Goal: Contribute content

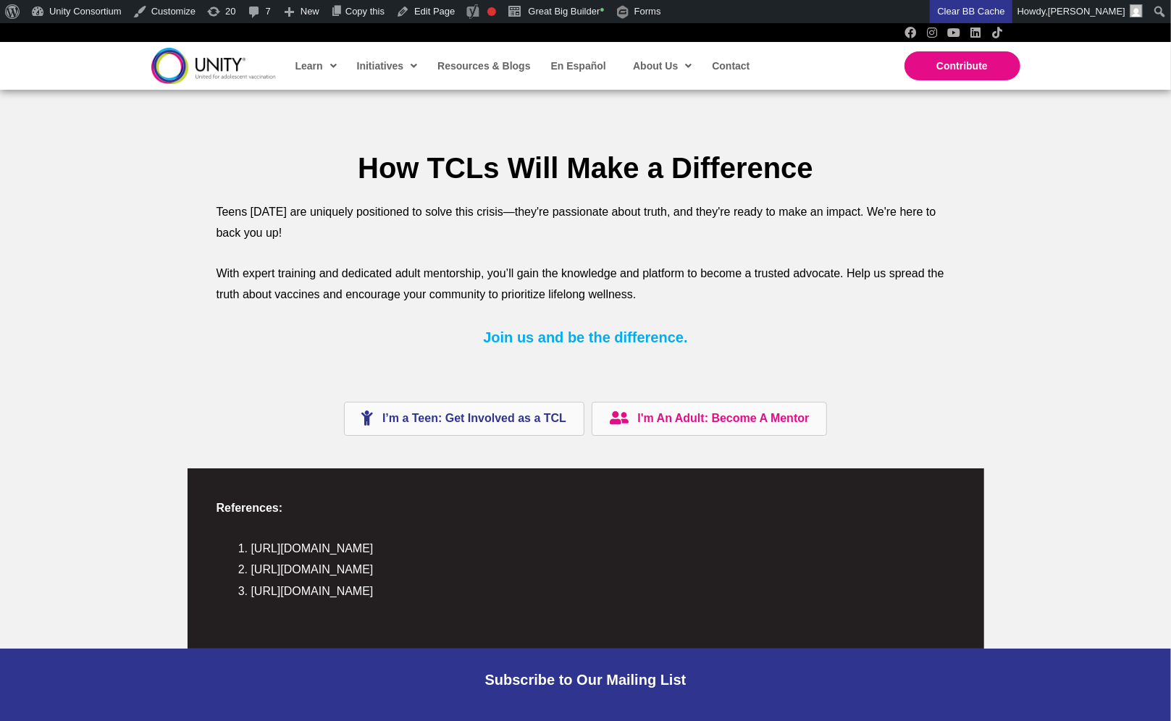
click at [225, 70] on img at bounding box center [213, 65] width 125 height 35
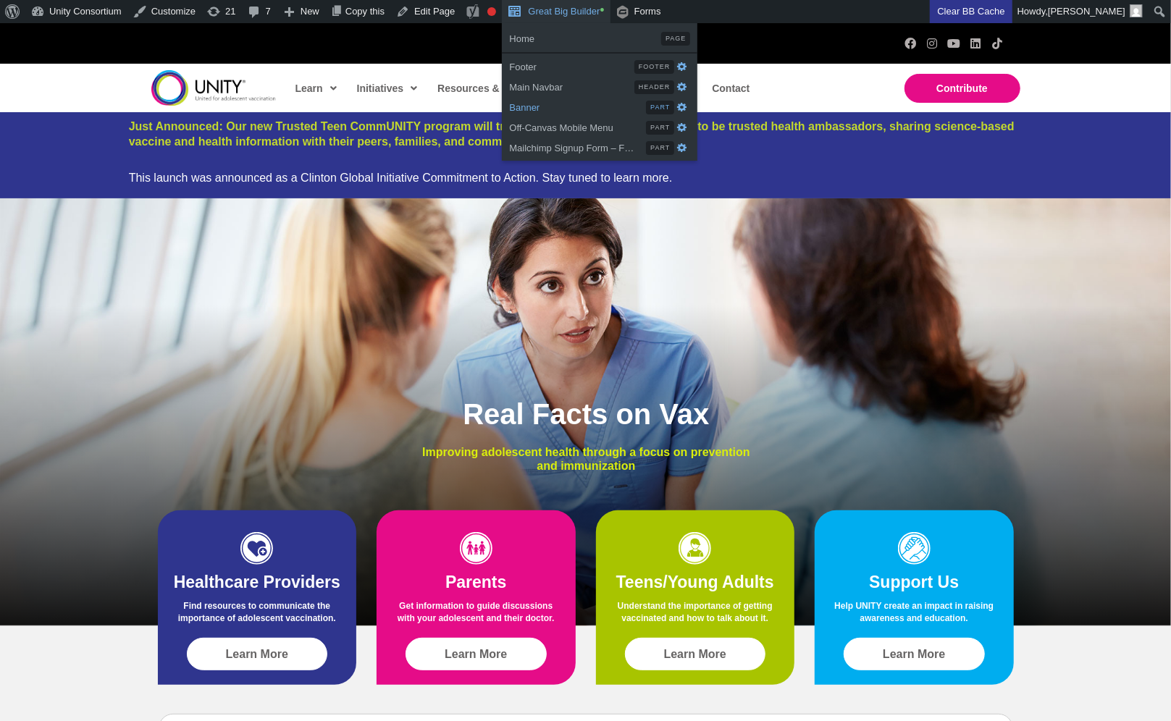
click at [600, 108] on span "Banner" at bounding box center [577, 105] width 137 height 19
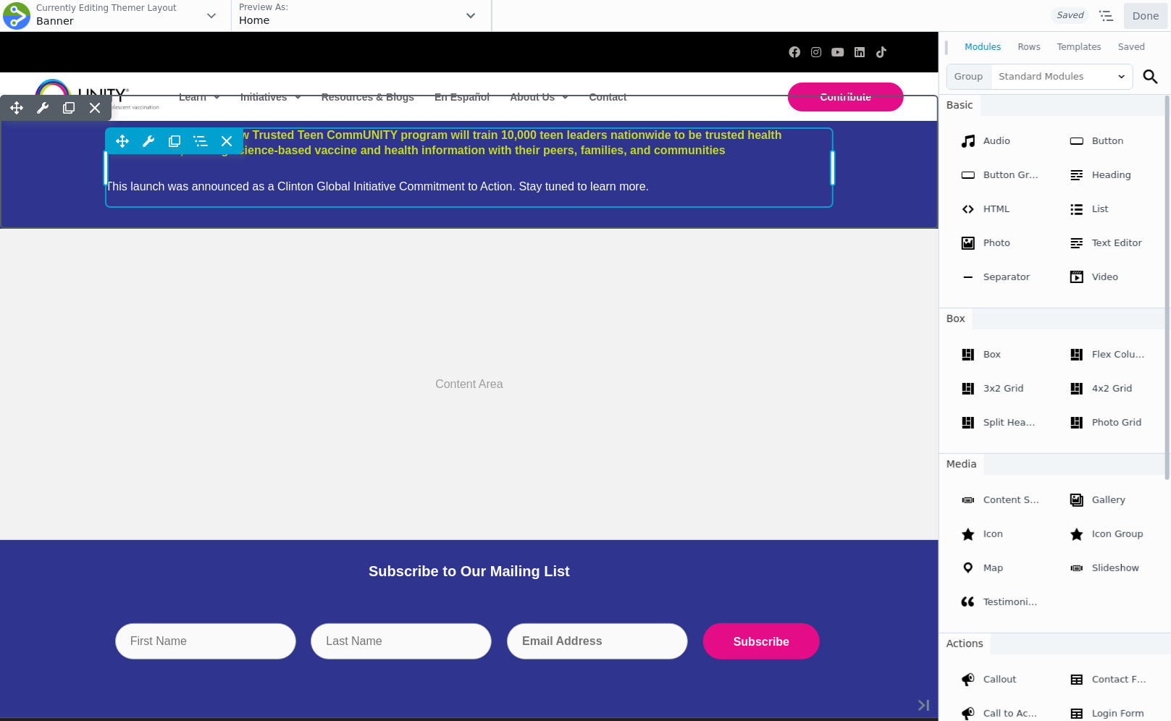
click at [443, 178] on div "Move Up Move Down Heading Settings Copy Heading Settings Paste Heading Settings…" at bounding box center [470, 166] width 728 height 79
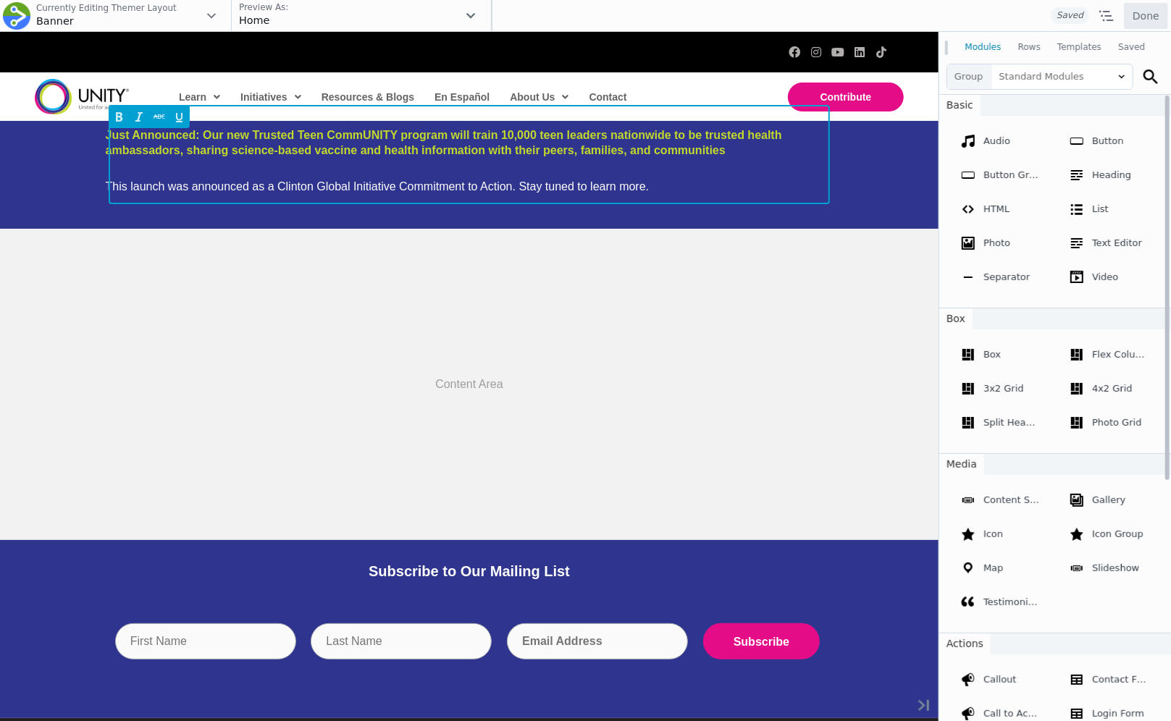
click at [613, 186] on div "This launch was announced as a Clinton Global Initiative Commitment to Action. …" at bounding box center [470, 186] width 728 height 14
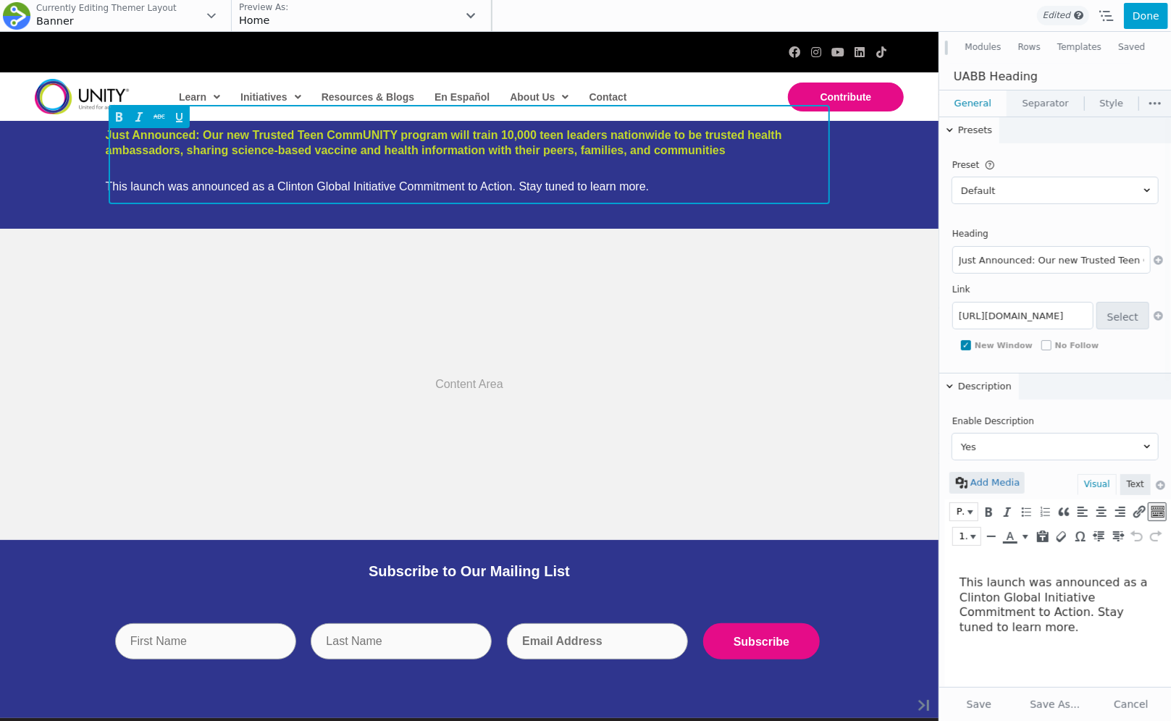
click at [525, 180] on div "This launch was announced as a Clinton Global Initiative Commitment to Action. …" at bounding box center [470, 186] width 728 height 14
click at [517, 184] on div "This launch was announced as a Clinton Global Initiative Commitment to Action. …" at bounding box center [470, 186] width 728 height 14
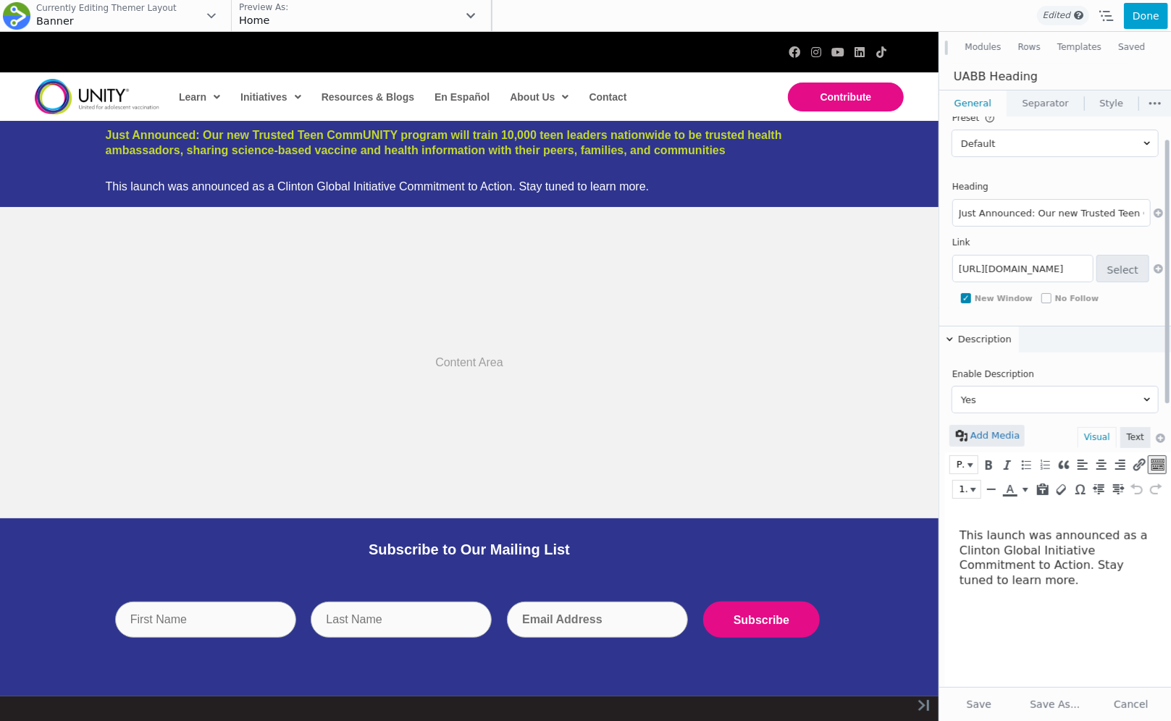
scroll to position [56, 0]
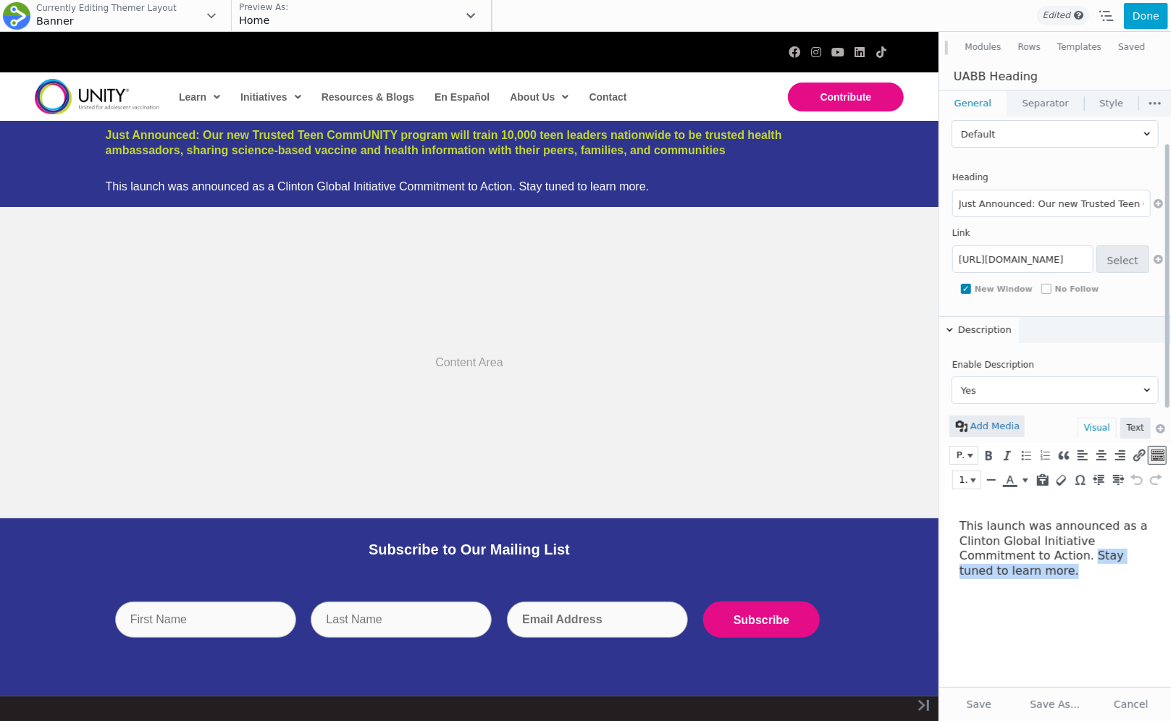
drag, startPoint x: 1056, startPoint y: 569, endPoint x: 1083, endPoint y: 552, distance: 32.2
click at [1083, 552] on div "This launch was announced as a Clinton Global Initiative Commitment to Action. …" at bounding box center [1054, 549] width 190 height 60
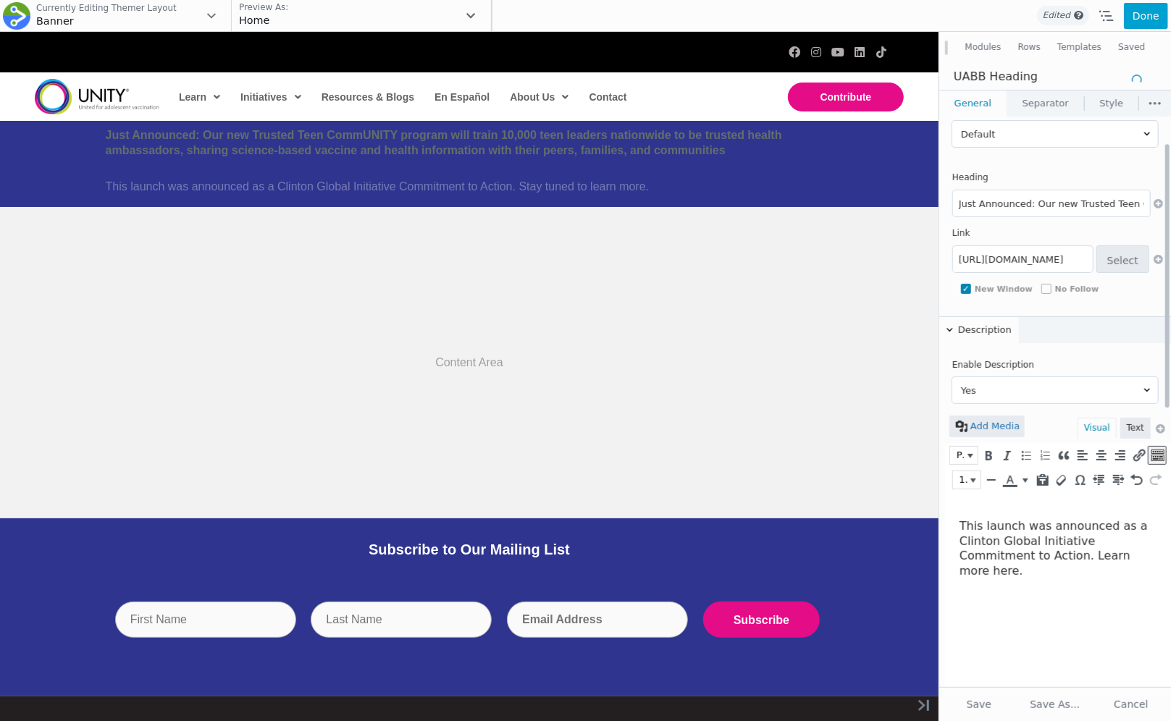
click at [969, 573] on div "This launch was announced as a Clinton Global Initiative Commitment to Action. …" at bounding box center [1054, 549] width 190 height 60
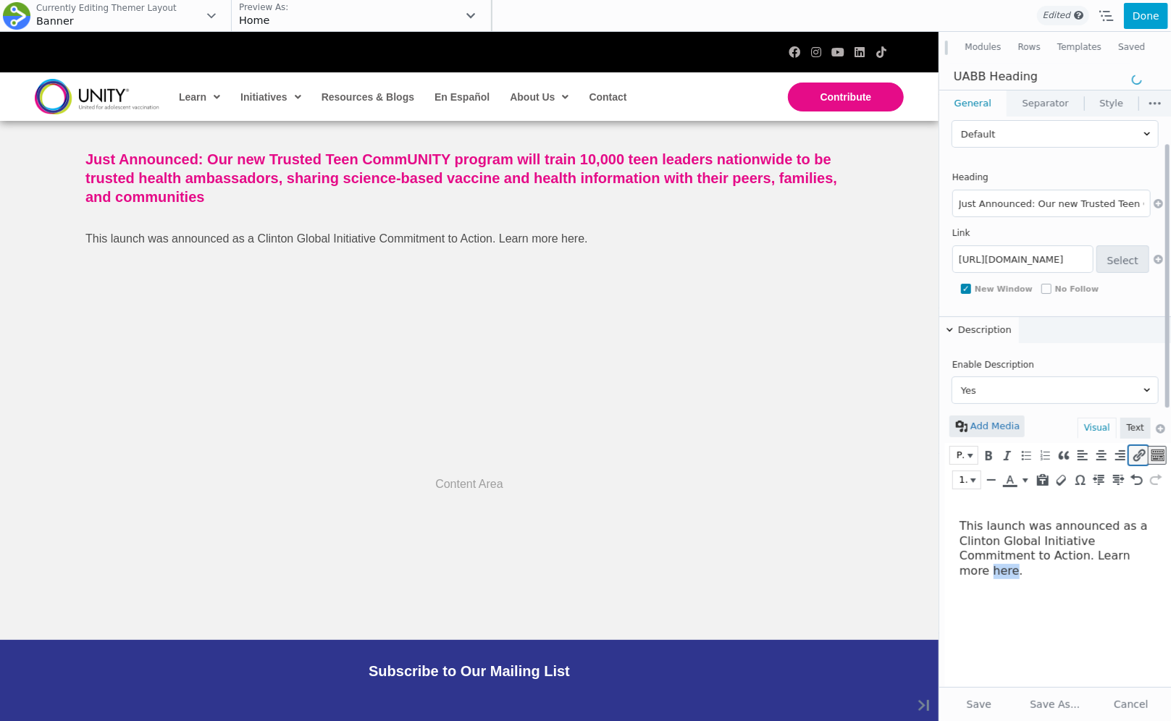
click at [1134, 452] on icon "Insert/edit link (⌘K)" at bounding box center [1138, 455] width 13 height 14
paste input "https://www.unity4teenvax.org/trusted-teen-community/"
type input "https://www.unity4teenvax.org/trusted-teen-community/"
click at [1002, 571] on div "This launch was announced as a Clinton Global Initiative Commitment to Action. …" at bounding box center [1054, 549] width 190 height 60
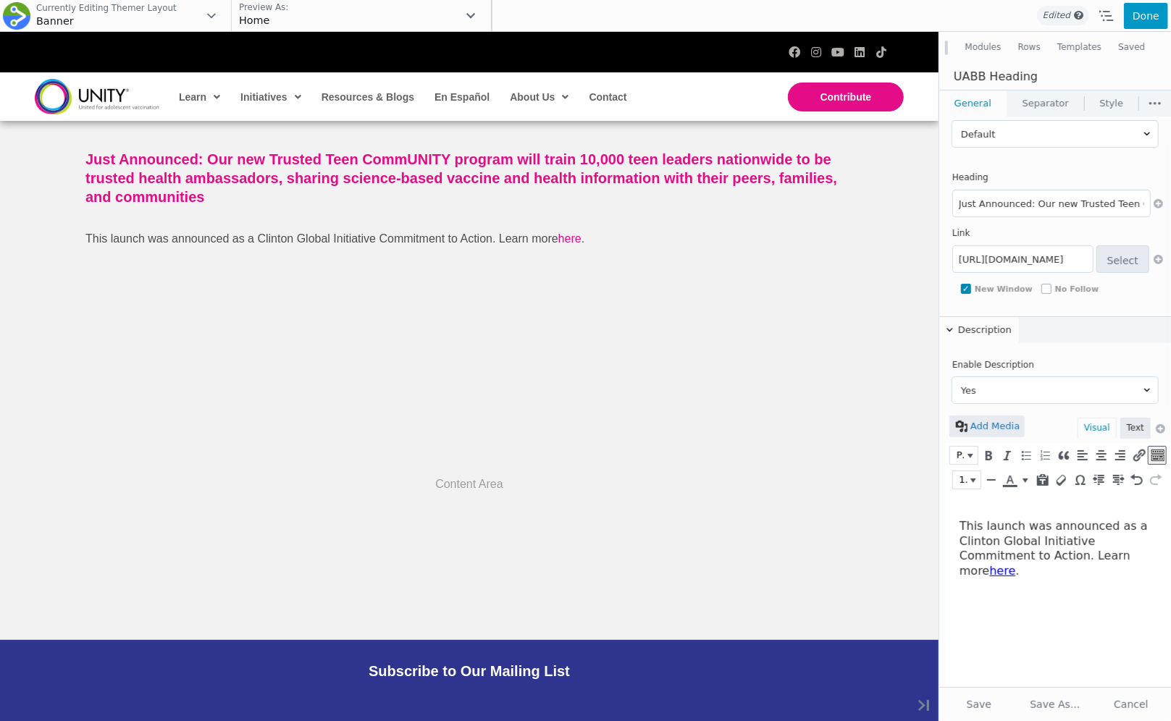
click at [1143, 25] on button "Done" at bounding box center [1146, 16] width 44 height 26
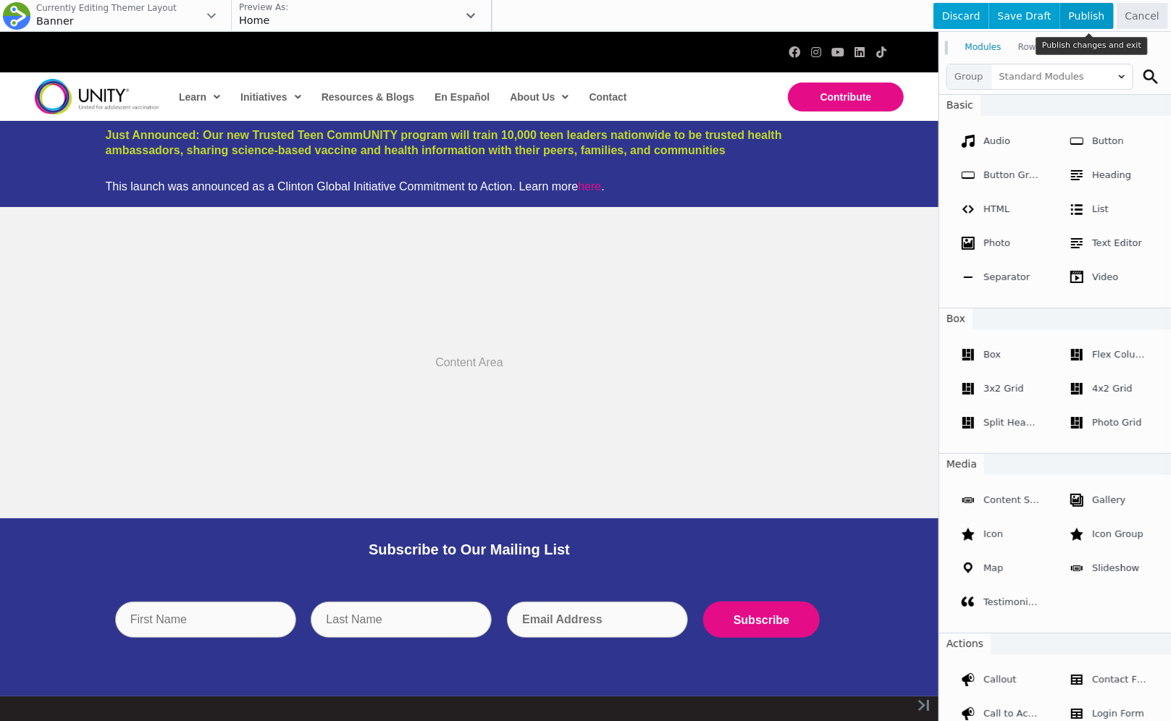
click at [1089, 20] on span "Publish" at bounding box center [1087, 16] width 54 height 26
